Goal: Task Accomplishment & Management: Complete application form

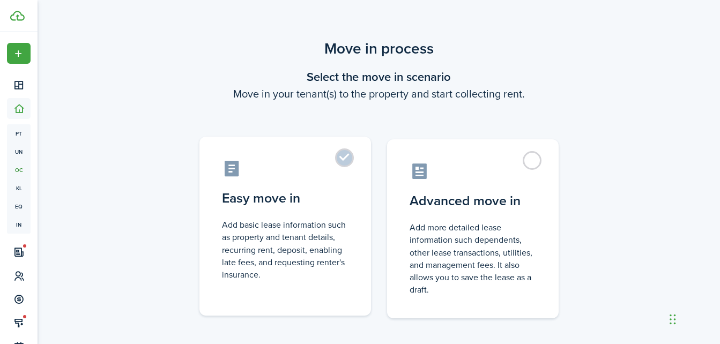
click at [340, 155] on label "Easy move in Add basic lease information such as property and tenant details, r…" at bounding box center [284, 226] width 171 height 179
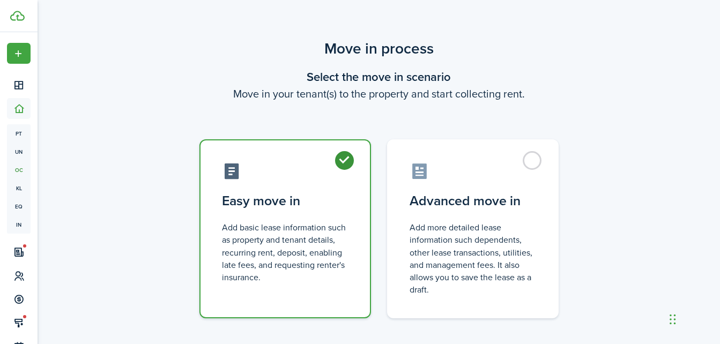
radio input "true"
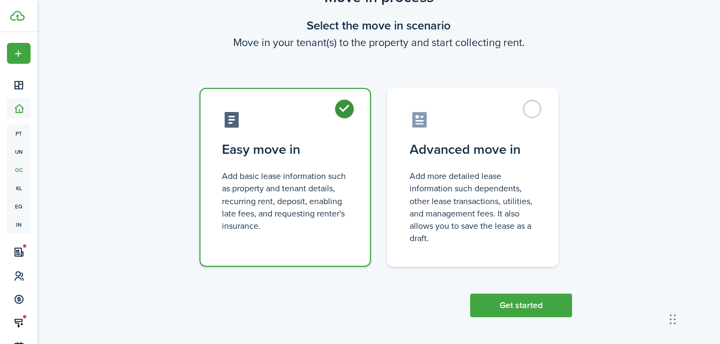
scroll to position [54, 0]
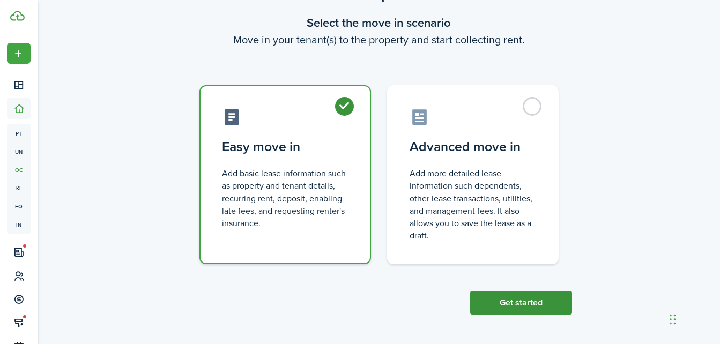
click at [510, 303] on button "Get started" at bounding box center [521, 303] width 102 height 24
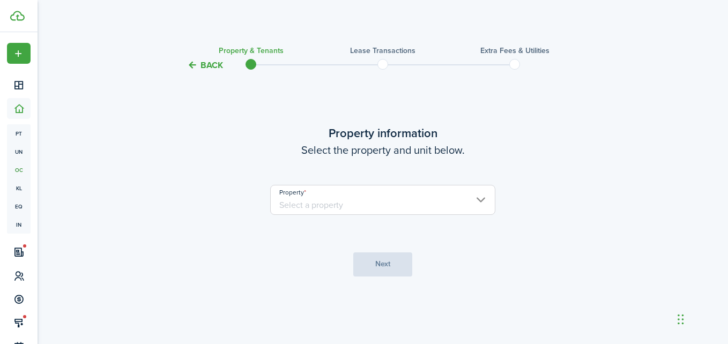
click at [385, 201] on input "Property" at bounding box center [382, 200] width 225 height 30
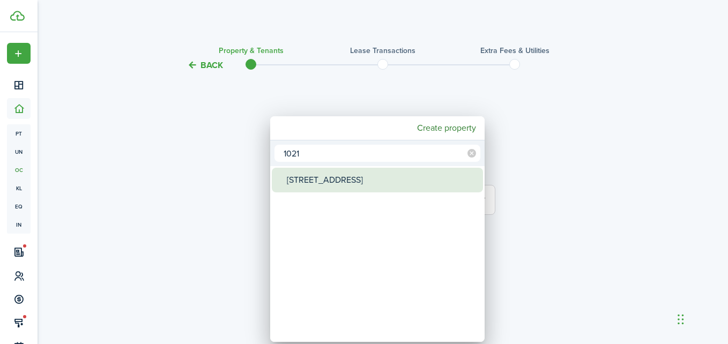
type input "1021"
click at [296, 173] on div "[STREET_ADDRESS]" at bounding box center [382, 180] width 190 height 25
type input "[STREET_ADDRESS]"
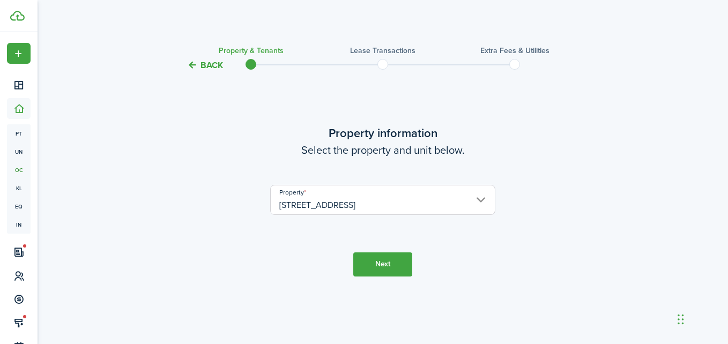
click at [366, 266] on button "Next" at bounding box center [382, 264] width 59 height 24
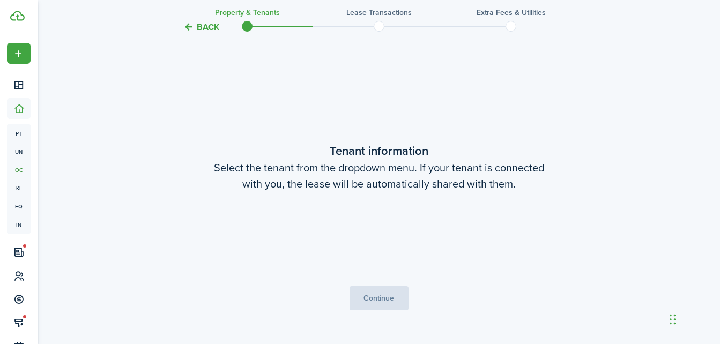
scroll to position [272, 0]
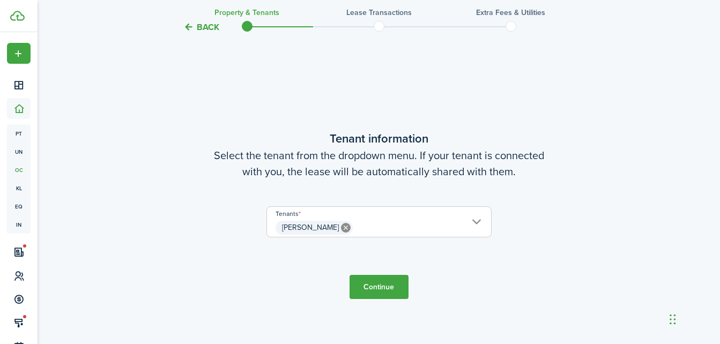
click at [367, 290] on button "Continue" at bounding box center [378, 287] width 59 height 24
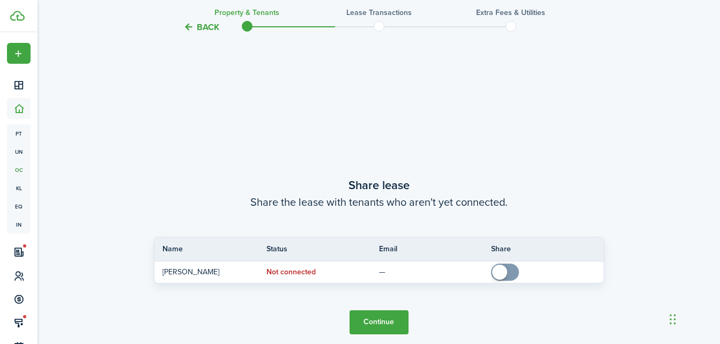
scroll to position [616, 0]
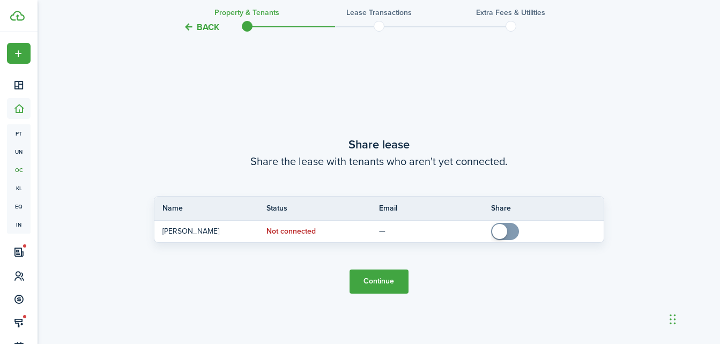
click at [373, 281] on button "Continue" at bounding box center [378, 282] width 59 height 24
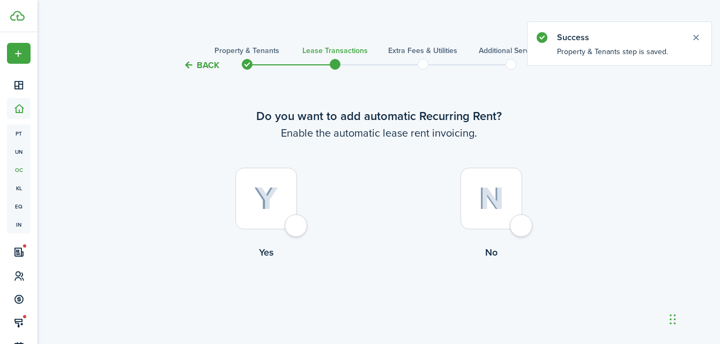
click at [297, 223] on div at bounding box center [266, 199] width 62 height 62
radio input "true"
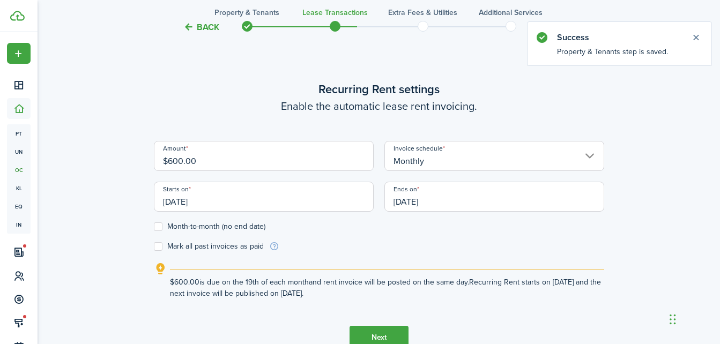
scroll to position [295, 0]
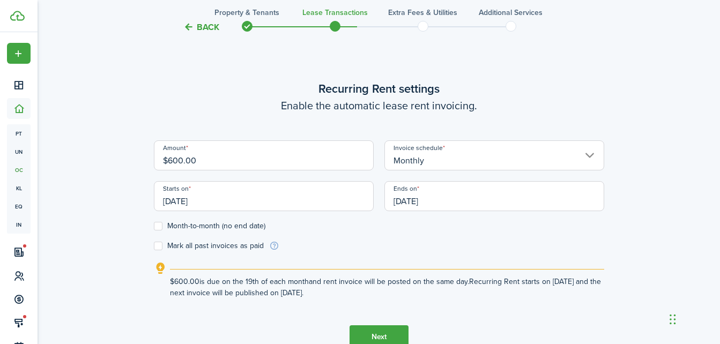
click at [198, 159] on input "$600.00" at bounding box center [264, 155] width 220 height 30
click at [237, 201] on input "[DATE]" at bounding box center [264, 196] width 220 height 30
type input "$775.00"
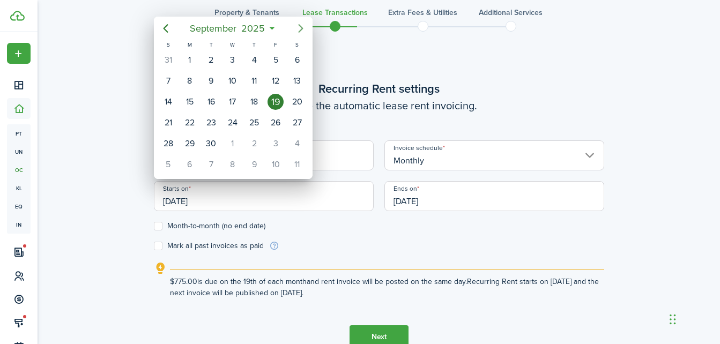
click at [297, 28] on icon "Next page" at bounding box center [300, 28] width 13 height 13
click at [276, 63] on div "3" at bounding box center [275, 60] width 16 height 16
type input "[DATE]"
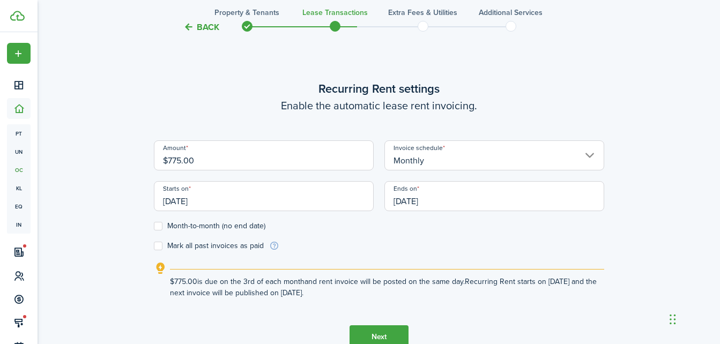
click at [463, 201] on input "[DATE]" at bounding box center [494, 196] width 220 height 30
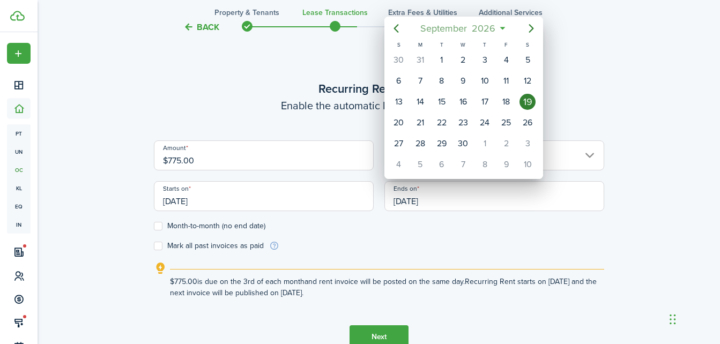
click at [487, 27] on span "2026" at bounding box center [483, 28] width 28 height 19
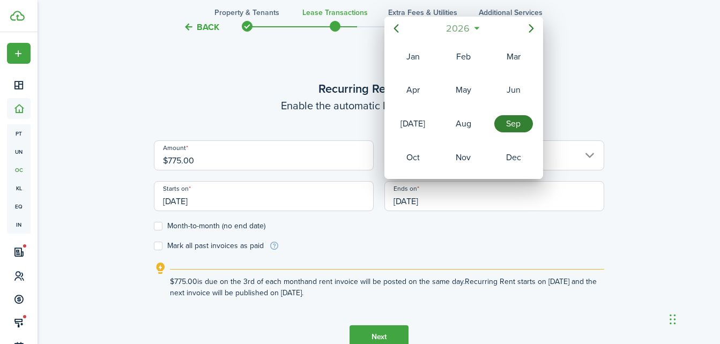
click at [458, 28] on span "2026" at bounding box center [458, 28] width 28 height 19
click at [461, 123] on div "2025" at bounding box center [463, 123] width 39 height 17
click at [469, 29] on span "2025" at bounding box center [458, 28] width 28 height 19
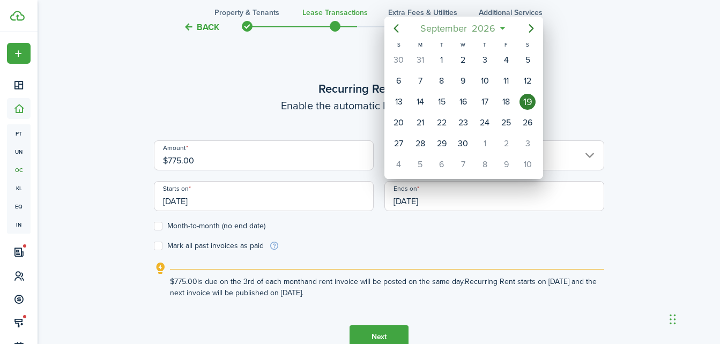
click at [487, 31] on span "2026" at bounding box center [483, 28] width 28 height 19
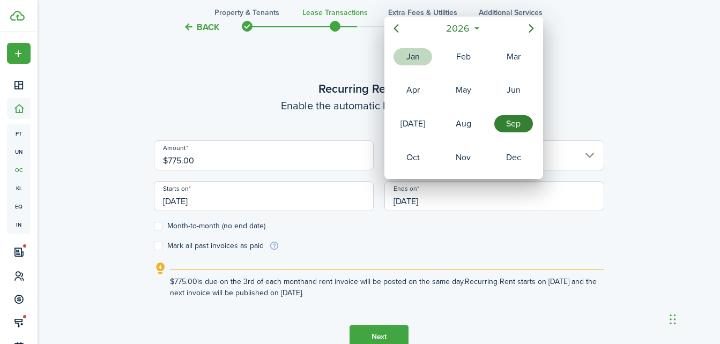
click at [414, 58] on div "Jan" at bounding box center [412, 56] width 39 height 17
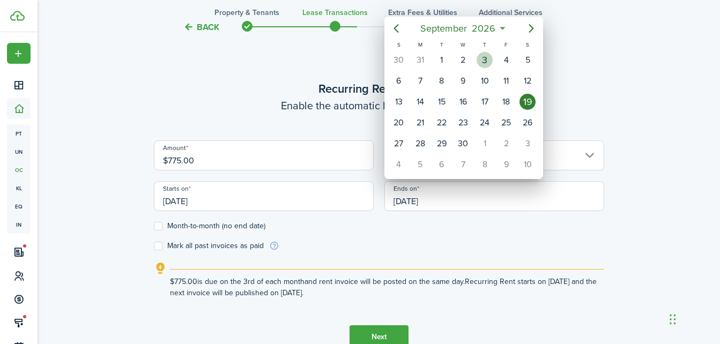
click at [481, 58] on div "3" at bounding box center [484, 60] width 16 height 16
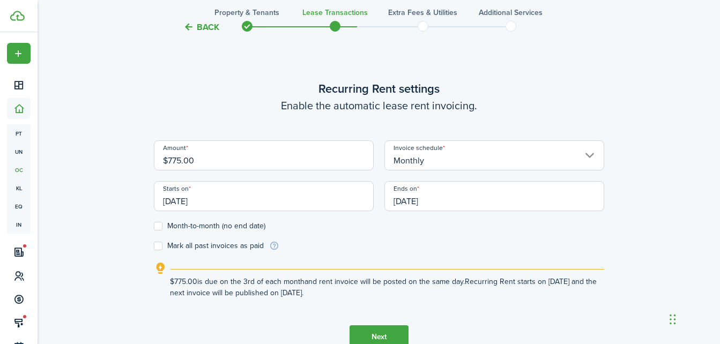
click at [463, 202] on input "[DATE]" at bounding box center [494, 196] width 220 height 30
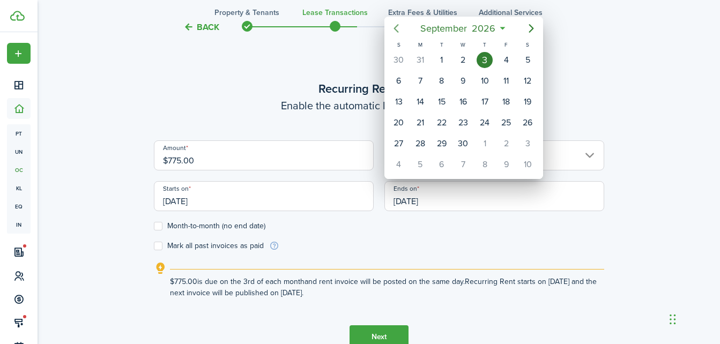
click at [397, 29] on icon "Previous page" at bounding box center [396, 28] width 13 height 13
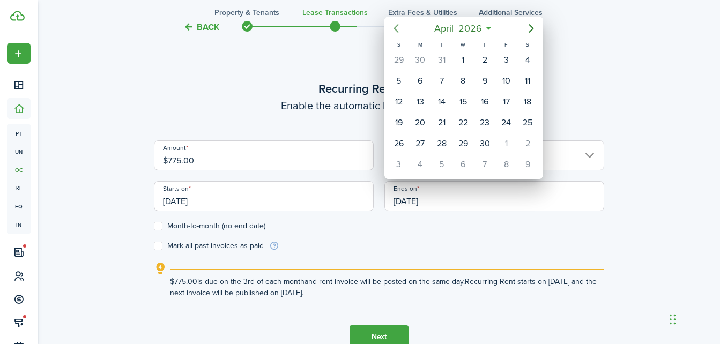
click at [397, 29] on icon "Previous page" at bounding box center [396, 28] width 13 height 13
click at [527, 63] on div "3" at bounding box center [527, 60] width 16 height 16
type input "[DATE]"
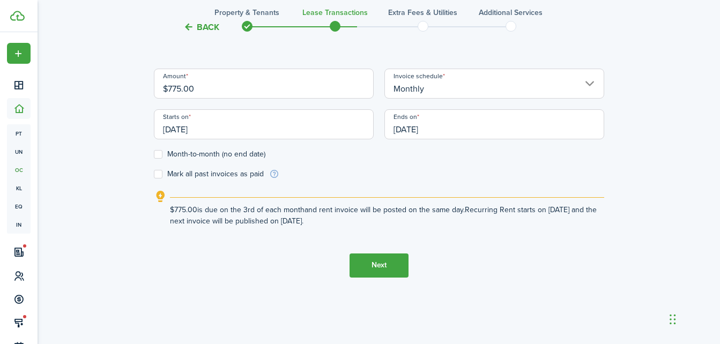
click at [389, 261] on button "Next" at bounding box center [378, 265] width 59 height 24
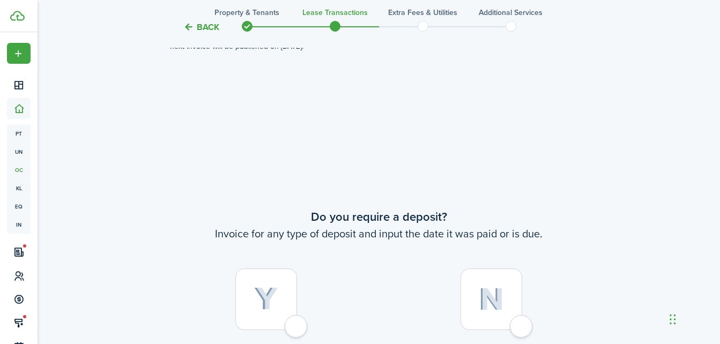
scroll to position [639, 0]
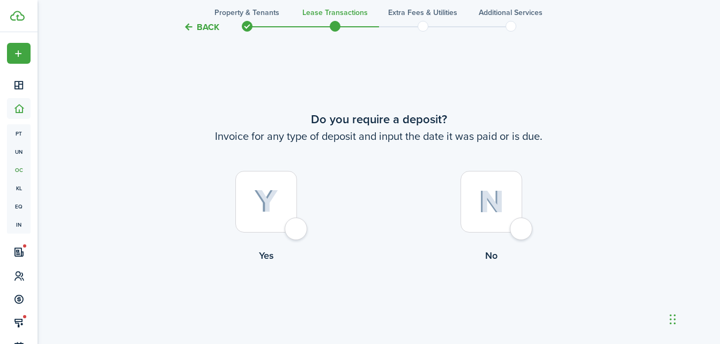
click at [295, 230] on div at bounding box center [266, 202] width 62 height 62
radio input "true"
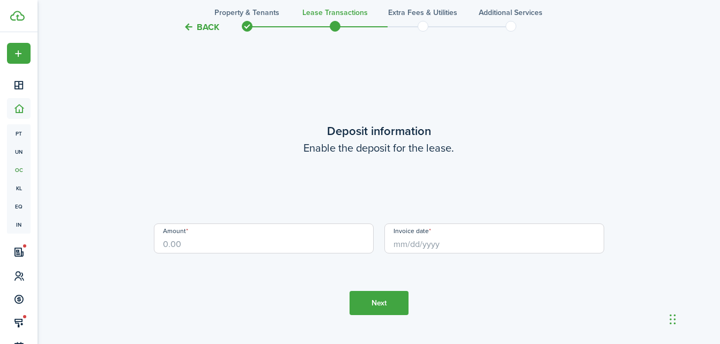
scroll to position [983, 0]
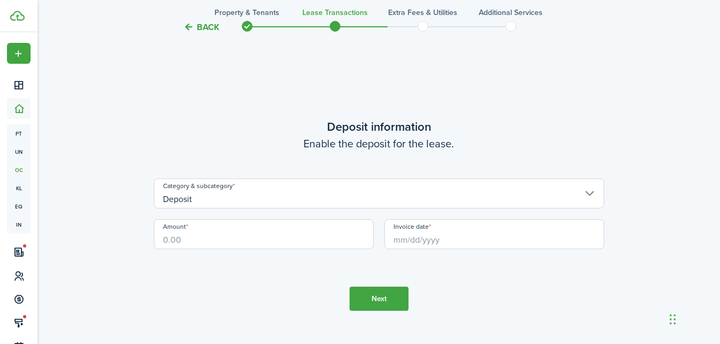
click at [188, 240] on input "Amount" at bounding box center [264, 234] width 220 height 30
type input "$775.00"
click at [459, 234] on input "Invoice date" at bounding box center [494, 234] width 220 height 30
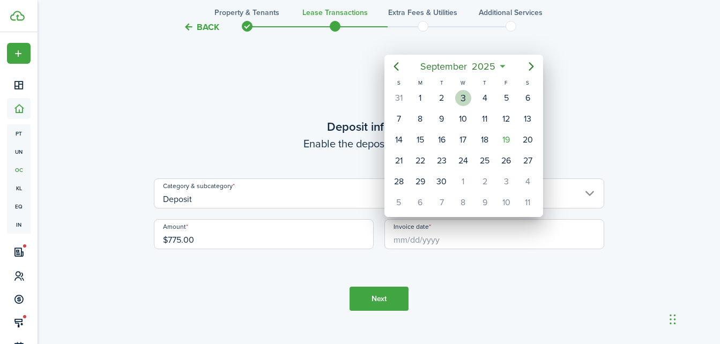
click at [466, 100] on div "3" at bounding box center [463, 98] width 16 height 16
type input "[DATE]"
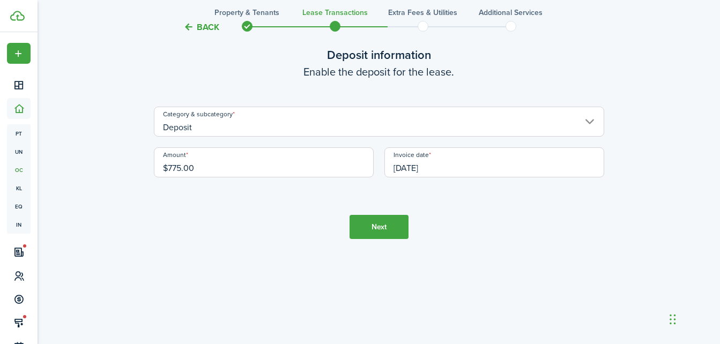
click at [370, 220] on button "Next" at bounding box center [378, 227] width 59 height 24
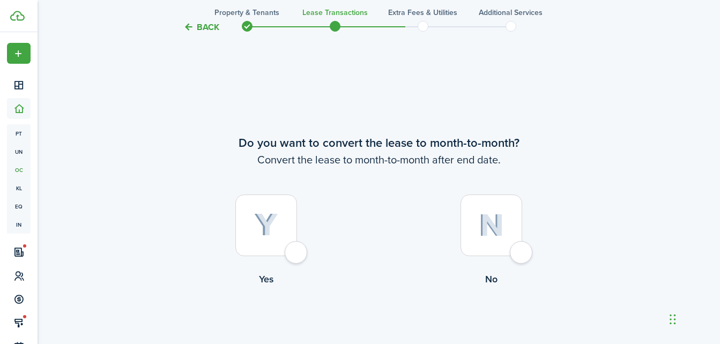
scroll to position [1327, 0]
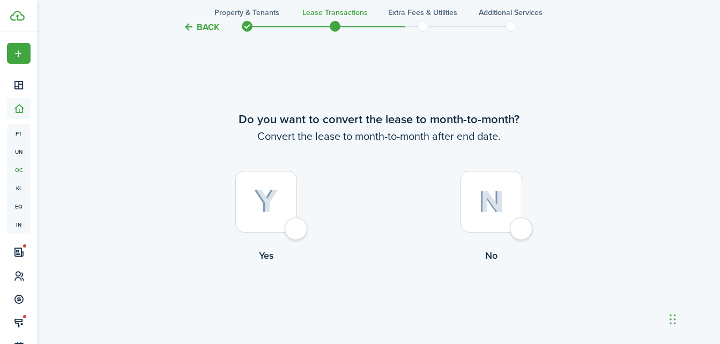
click at [293, 229] on div at bounding box center [266, 202] width 62 height 62
radio input "true"
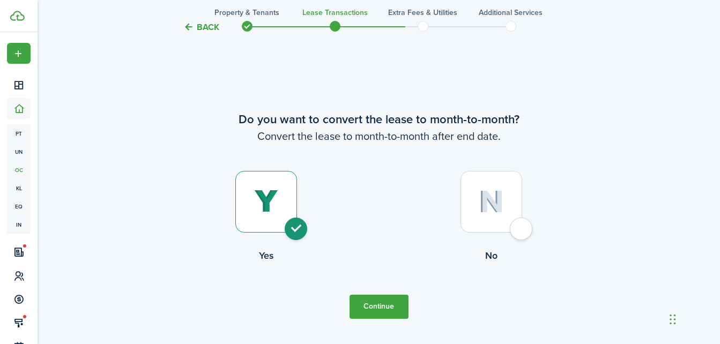
click at [380, 303] on button "Continue" at bounding box center [378, 307] width 59 height 24
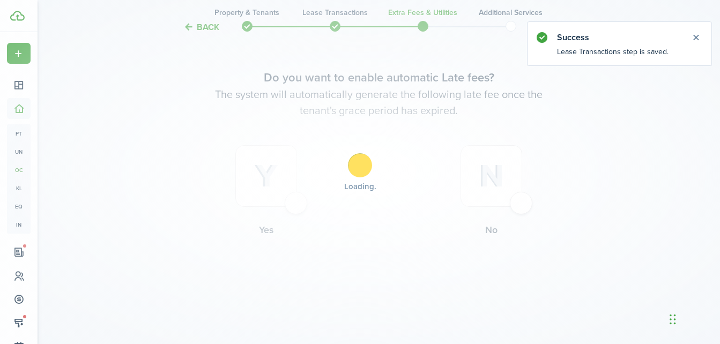
scroll to position [0, 0]
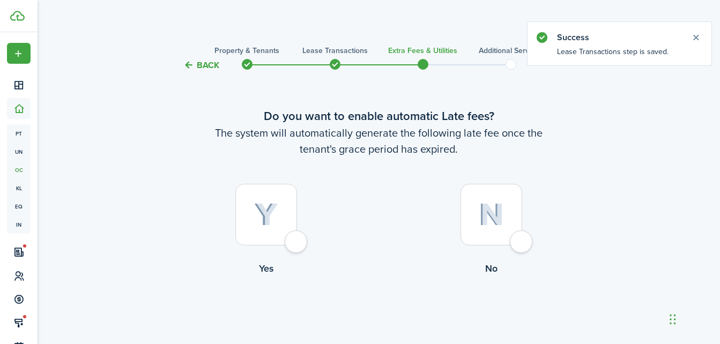
click at [297, 245] on div at bounding box center [266, 215] width 62 height 62
radio input "true"
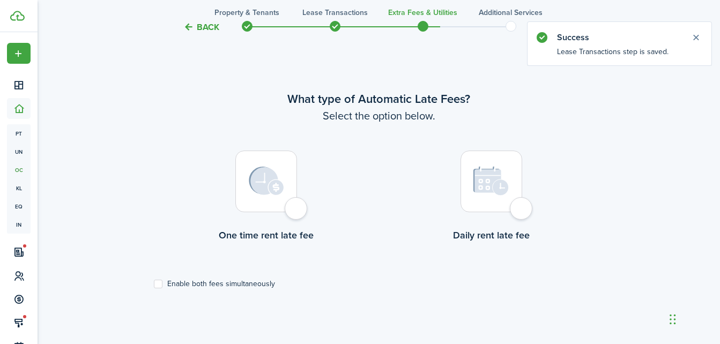
click at [292, 209] on div at bounding box center [266, 182] width 62 height 62
radio input "true"
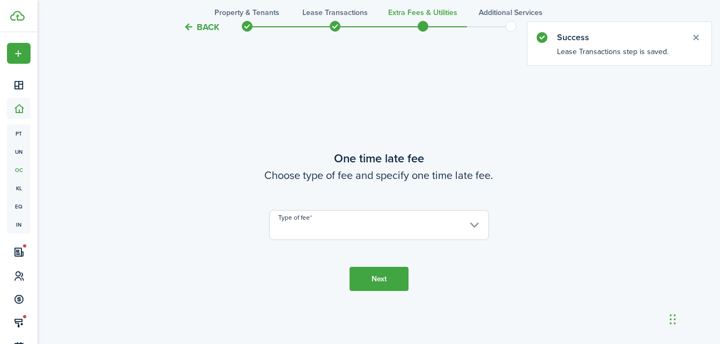
scroll to position [655, 0]
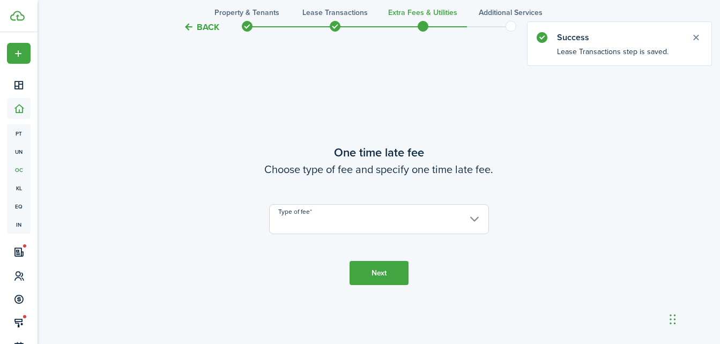
click at [292, 218] on input "Type of fee" at bounding box center [379, 219] width 220 height 30
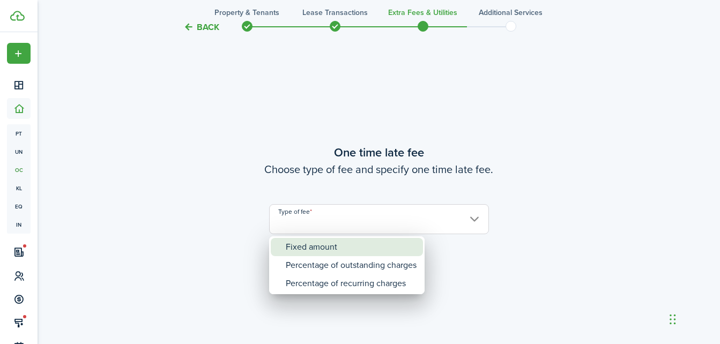
click at [320, 249] on div "Fixed amount" at bounding box center [351, 247] width 131 height 18
type input "Fixed amount"
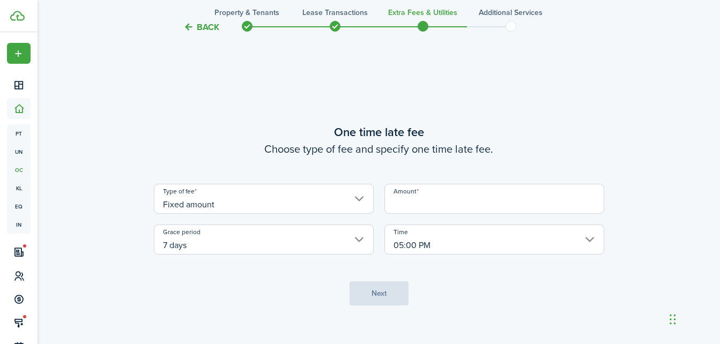
click at [422, 207] on input "Amount" at bounding box center [494, 199] width 220 height 30
type input "$25.00"
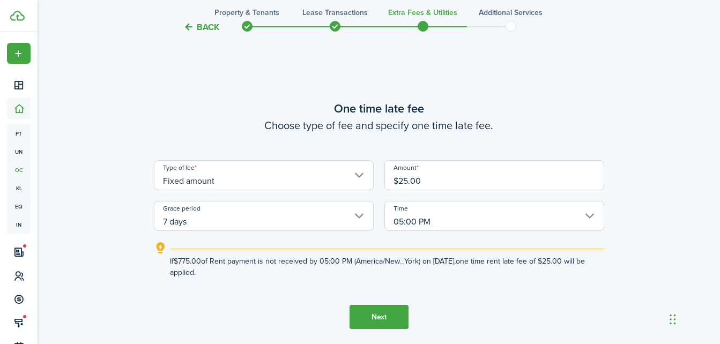
click at [365, 319] on button "Next" at bounding box center [378, 317] width 59 height 24
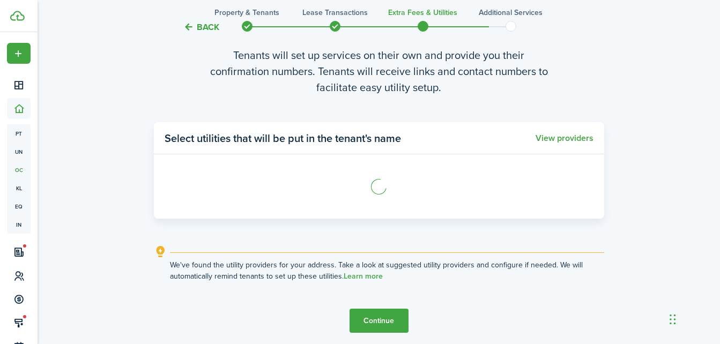
scroll to position [1073, 0]
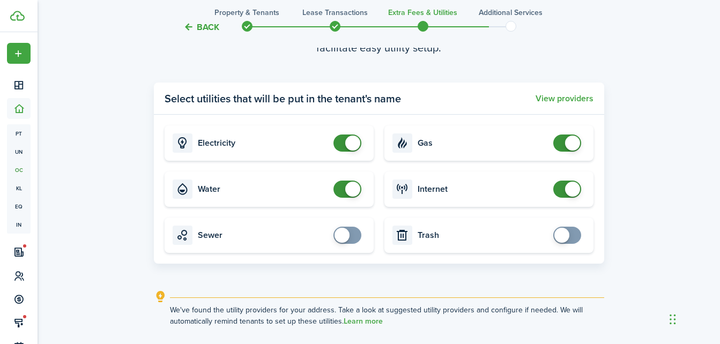
click at [392, 287] on lease-wizard-utility "Utility providers settings Tenants will set up services on their own and provid…" at bounding box center [379, 158] width 450 height 337
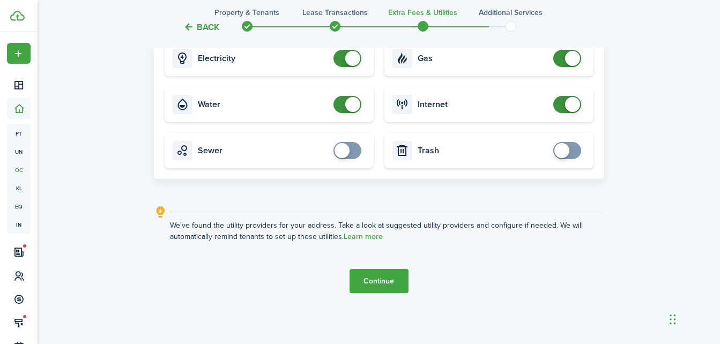
click at [392, 287] on button "Continue" at bounding box center [378, 281] width 59 height 24
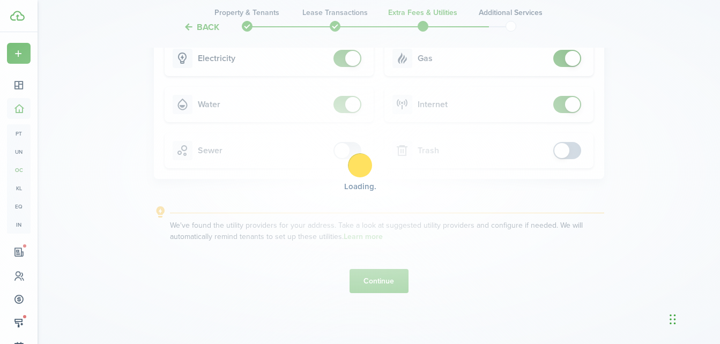
scroll to position [0, 0]
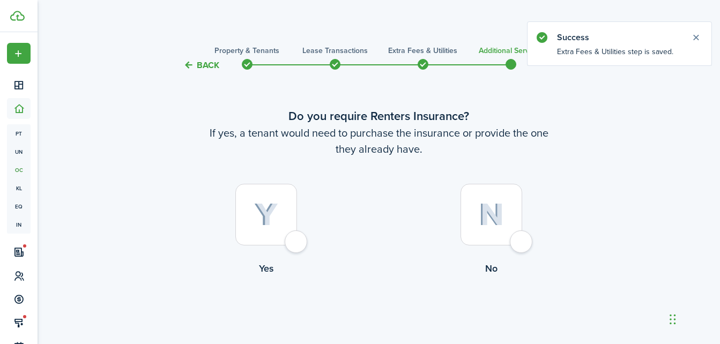
click at [522, 238] on div at bounding box center [491, 215] width 62 height 62
radio input "true"
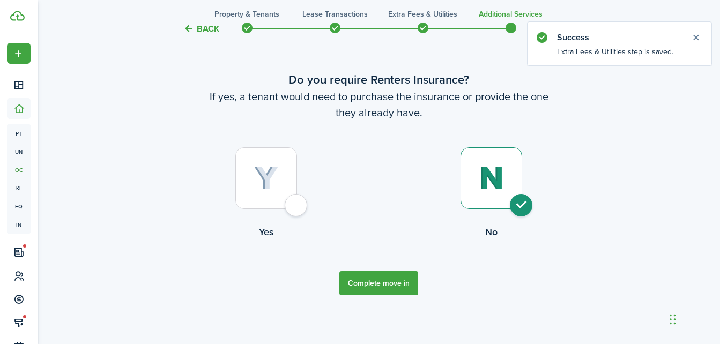
scroll to position [39, 0]
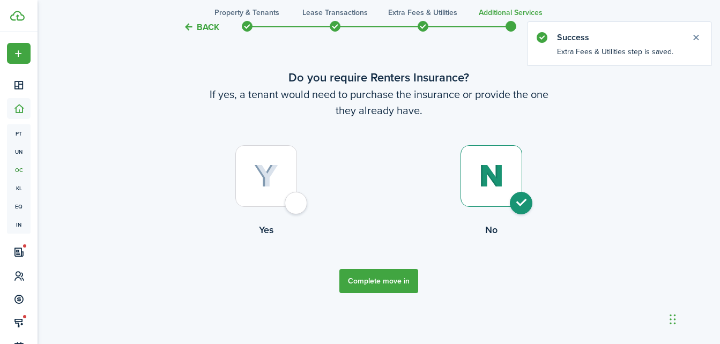
click at [387, 285] on button "Complete move in" at bounding box center [378, 281] width 79 height 24
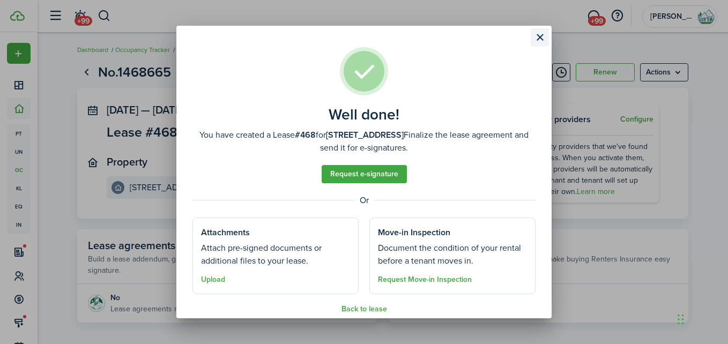
click at [533, 38] on button "Close modal" at bounding box center [539, 37] width 18 height 18
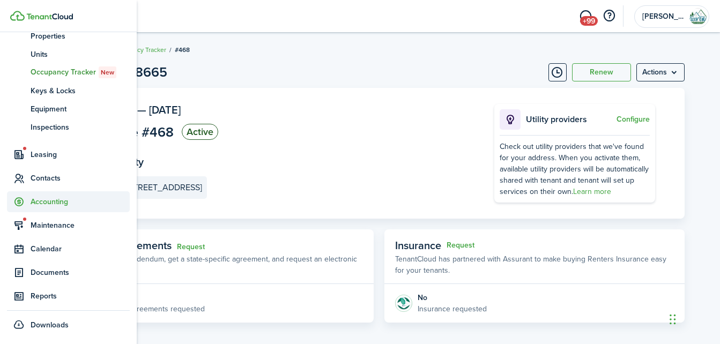
click at [70, 202] on span "Accounting" at bounding box center [80, 201] width 99 height 11
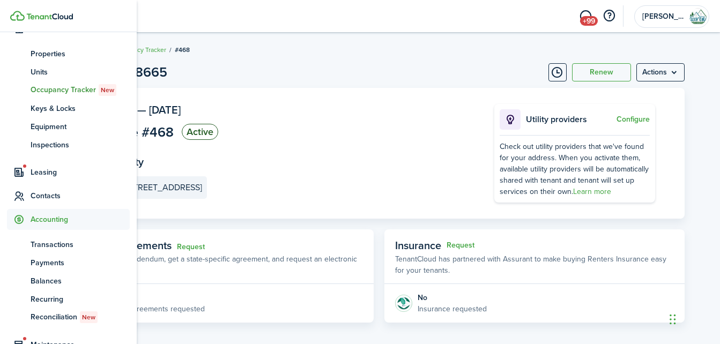
scroll to position [79, 0]
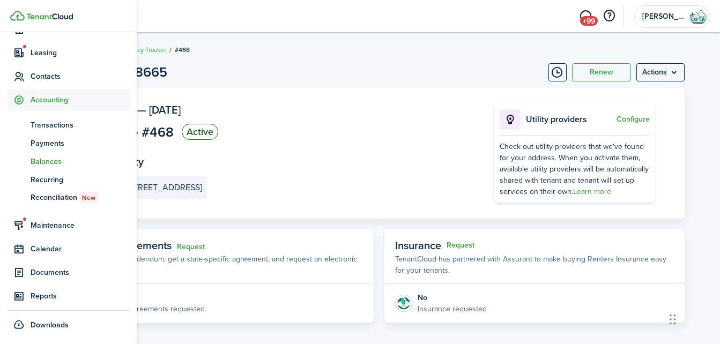
click at [62, 160] on span "Balances" at bounding box center [80, 161] width 99 height 11
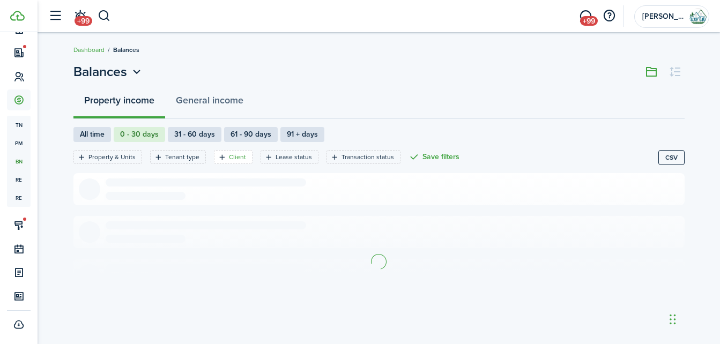
click at [233, 158] on filter-tag-label "Client" at bounding box center [237, 157] width 17 height 10
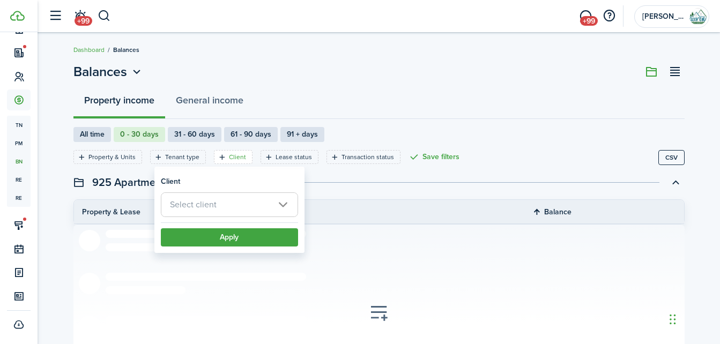
click at [196, 205] on span "Select client" at bounding box center [193, 204] width 47 height 12
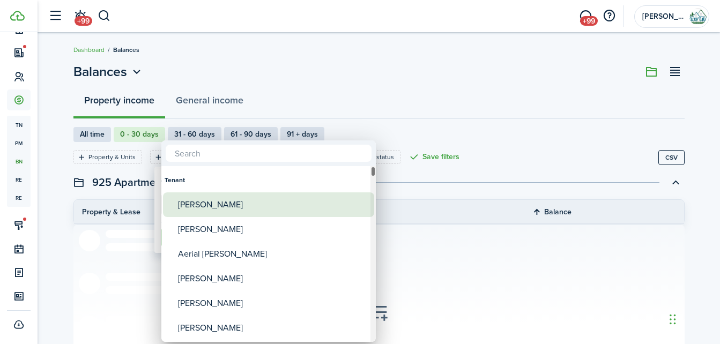
click at [193, 204] on div "[PERSON_NAME]" at bounding box center [273, 204] width 190 height 25
type input "[PERSON_NAME]"
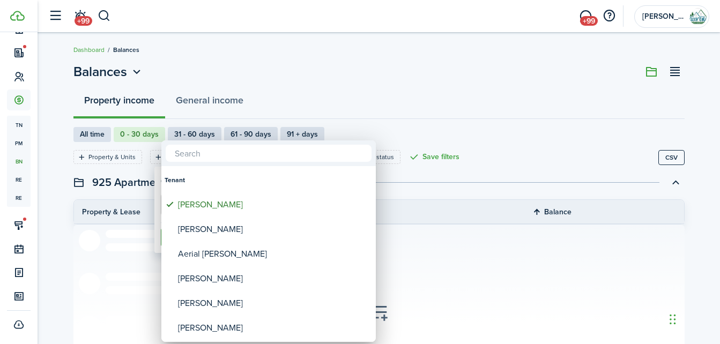
drag, startPoint x: 417, startPoint y: 88, endPoint x: 383, endPoint y: 119, distance: 47.0
click at [418, 89] on div at bounding box center [359, 171] width 891 height 515
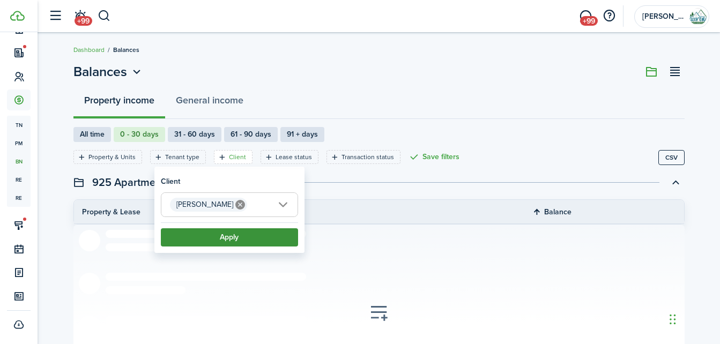
click at [196, 242] on button "Apply" at bounding box center [229, 237] width 137 height 18
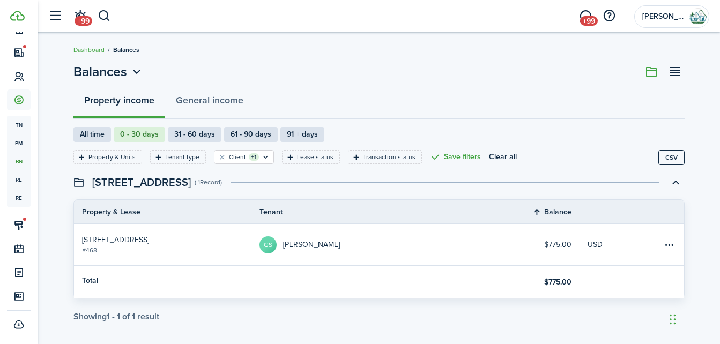
click at [319, 246] on table-profile-info-text "[PERSON_NAME]" at bounding box center [311, 245] width 57 height 9
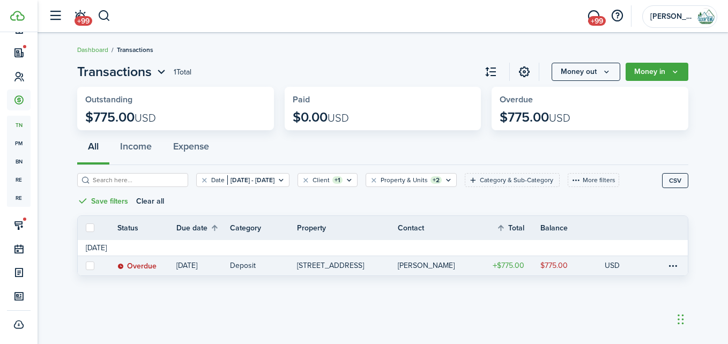
click at [446, 261] on link "[PERSON_NAME]" at bounding box center [437, 265] width 78 height 19
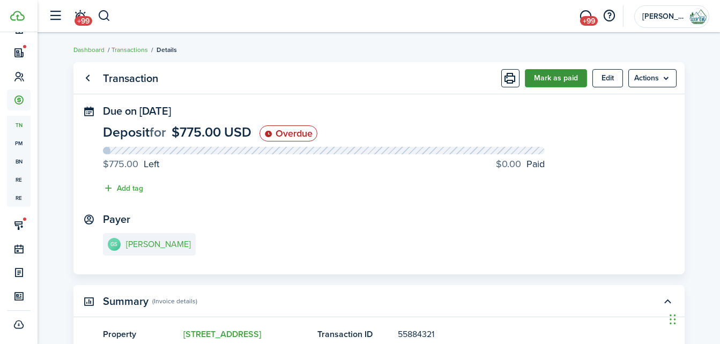
click at [548, 74] on button "Mark as paid" at bounding box center [556, 78] width 62 height 18
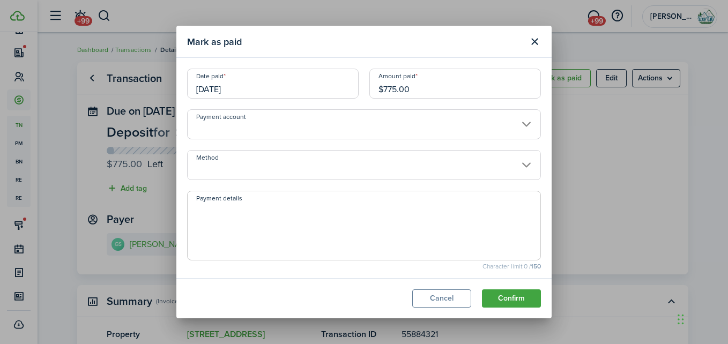
click at [279, 160] on input "Method" at bounding box center [364, 165] width 354 height 30
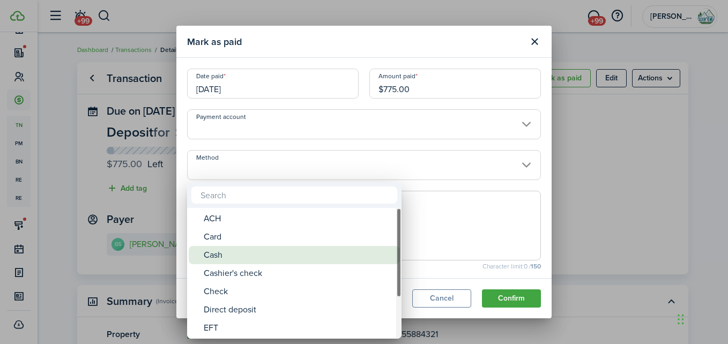
click at [228, 252] on div "Cash" at bounding box center [299, 255] width 190 height 18
type input "Cash"
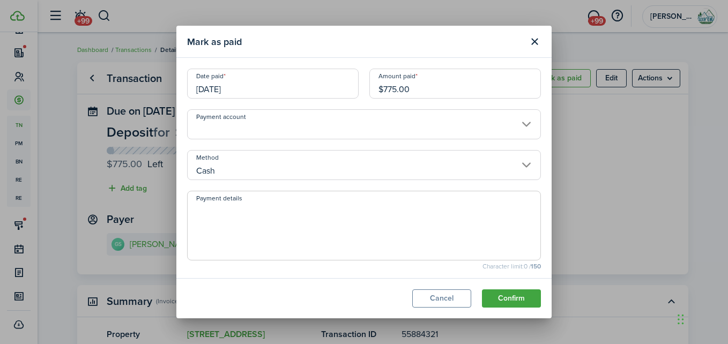
click at [217, 218] on textarea "Payment details" at bounding box center [364, 228] width 353 height 51
type textarea "office"
click at [516, 301] on button "Confirm" at bounding box center [511, 298] width 59 height 18
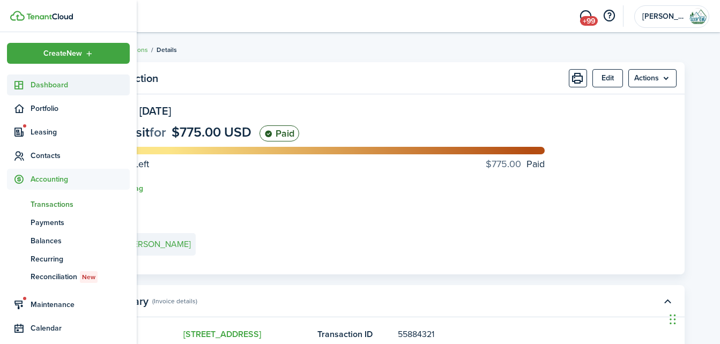
click at [61, 79] on link "Dashboard" at bounding box center [68, 84] width 123 height 21
